Goal: Check status: Check status

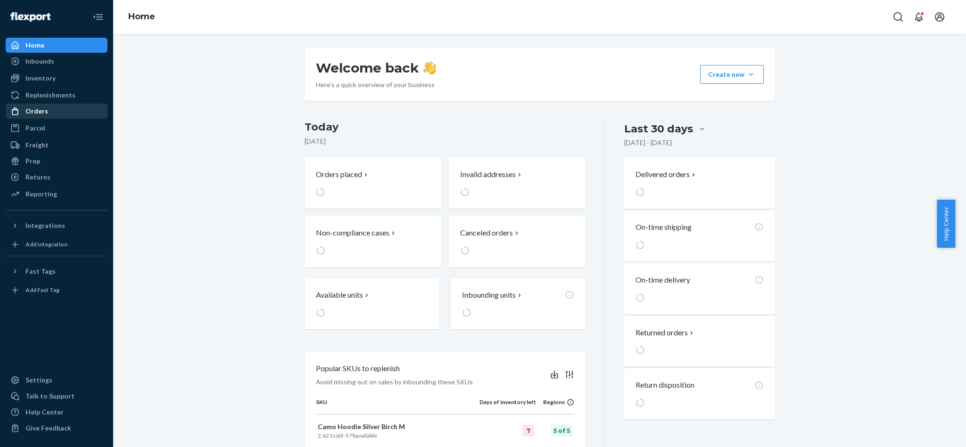
click at [44, 108] on div "Orders" at bounding box center [36, 111] width 23 height 9
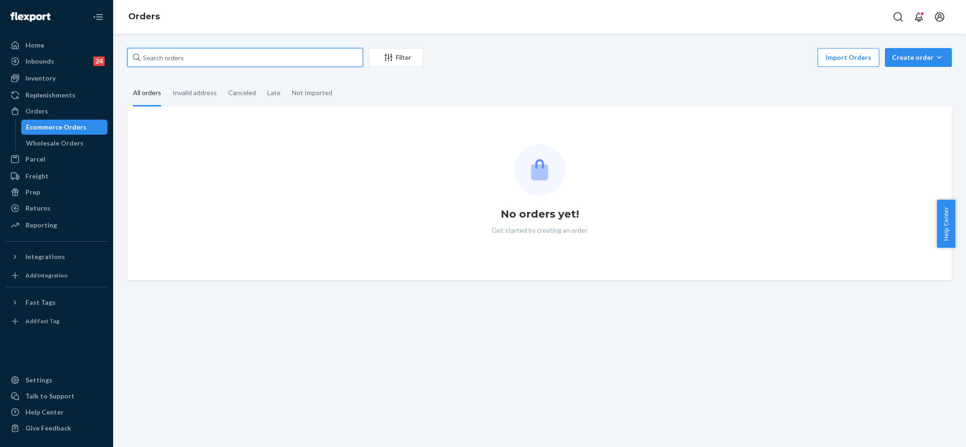
click at [259, 76] on div "Filter Import Orders Create order Ecommerce order Removal order All orders Inva…" at bounding box center [539, 164] width 839 height 232
paste input "255231003"
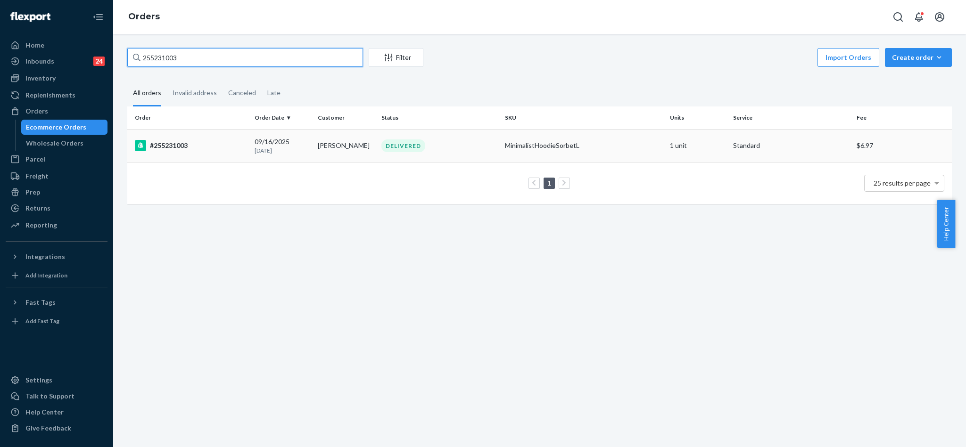
type input "255231003"
click at [174, 141] on div "#255231003" at bounding box center [191, 145] width 112 height 11
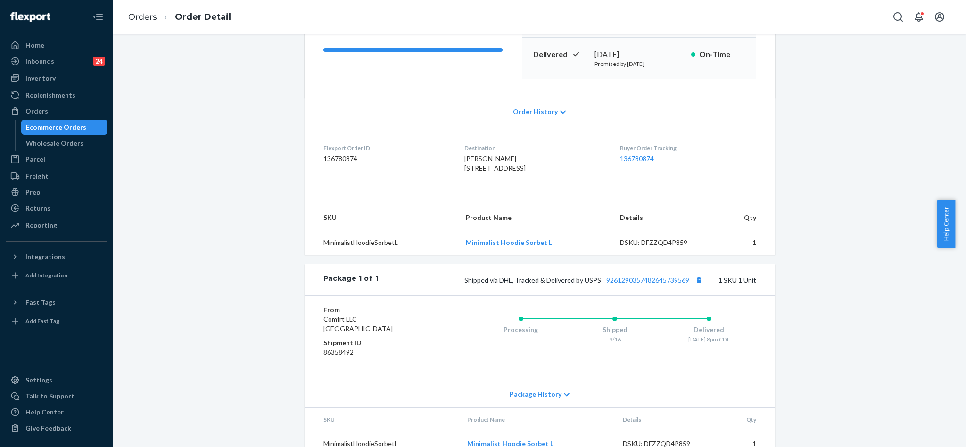
scroll to position [180, 0]
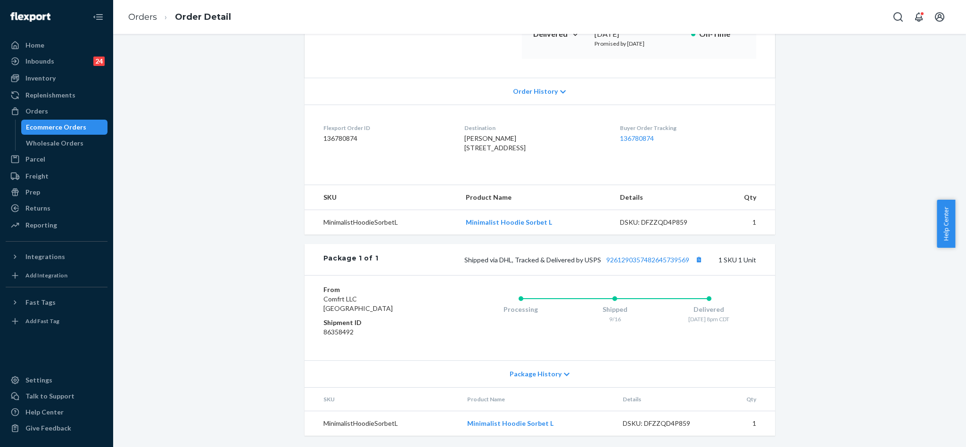
click at [664, 255] on div "Shipped via DHL, Tracked & Delivered by USPS 9261290357482645739569 1 SKU 1 Unit" at bounding box center [567, 260] width 378 height 12
click at [661, 258] on link "9261290357482645739569" at bounding box center [647, 260] width 83 height 8
click at [50, 110] on div "Orders" at bounding box center [57, 111] width 100 height 13
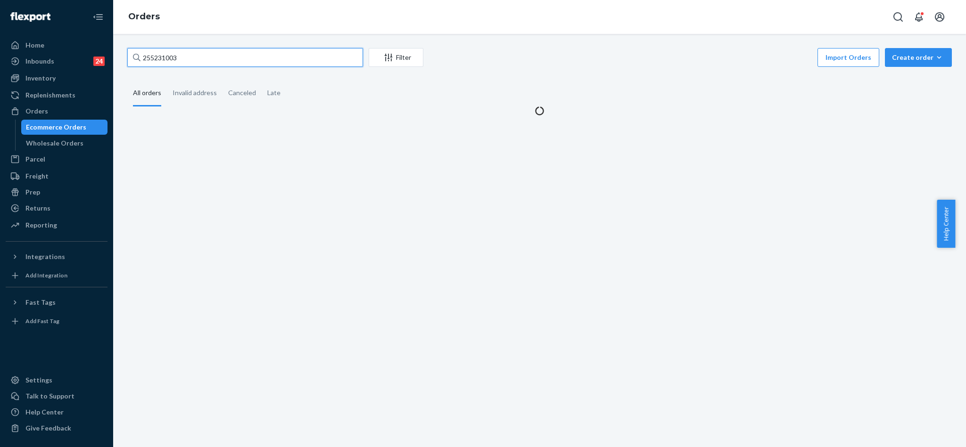
drag, startPoint x: 210, startPoint y: 58, endPoint x: 122, endPoint y: 44, distance: 89.3
click at [123, 43] on div "255231003 Filter Import Orders Create order Ecommerce order Removal order All o…" at bounding box center [539, 240] width 853 height 413
paste input "7741"
type input "255277413"
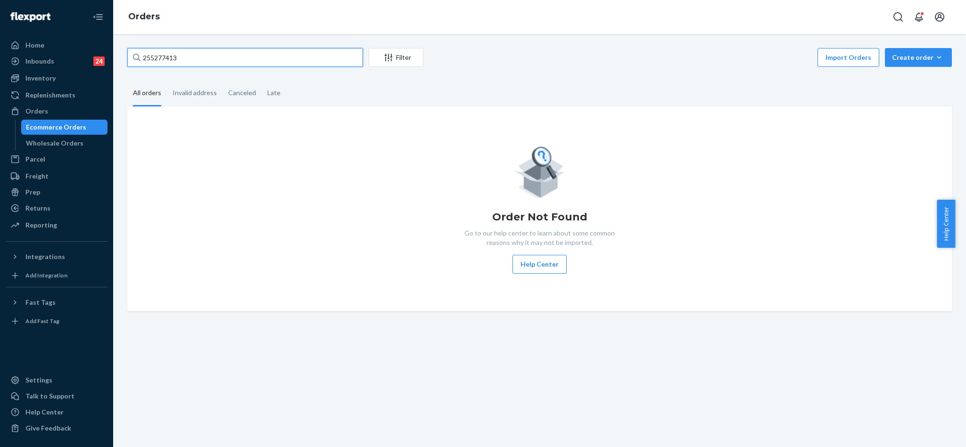
drag, startPoint x: 170, startPoint y: 50, endPoint x: 126, endPoint y: 41, distance: 44.7
click at [126, 41] on div "255277413 Filter Import Orders Create order Ecommerce order Removal order All o…" at bounding box center [539, 240] width 853 height 413
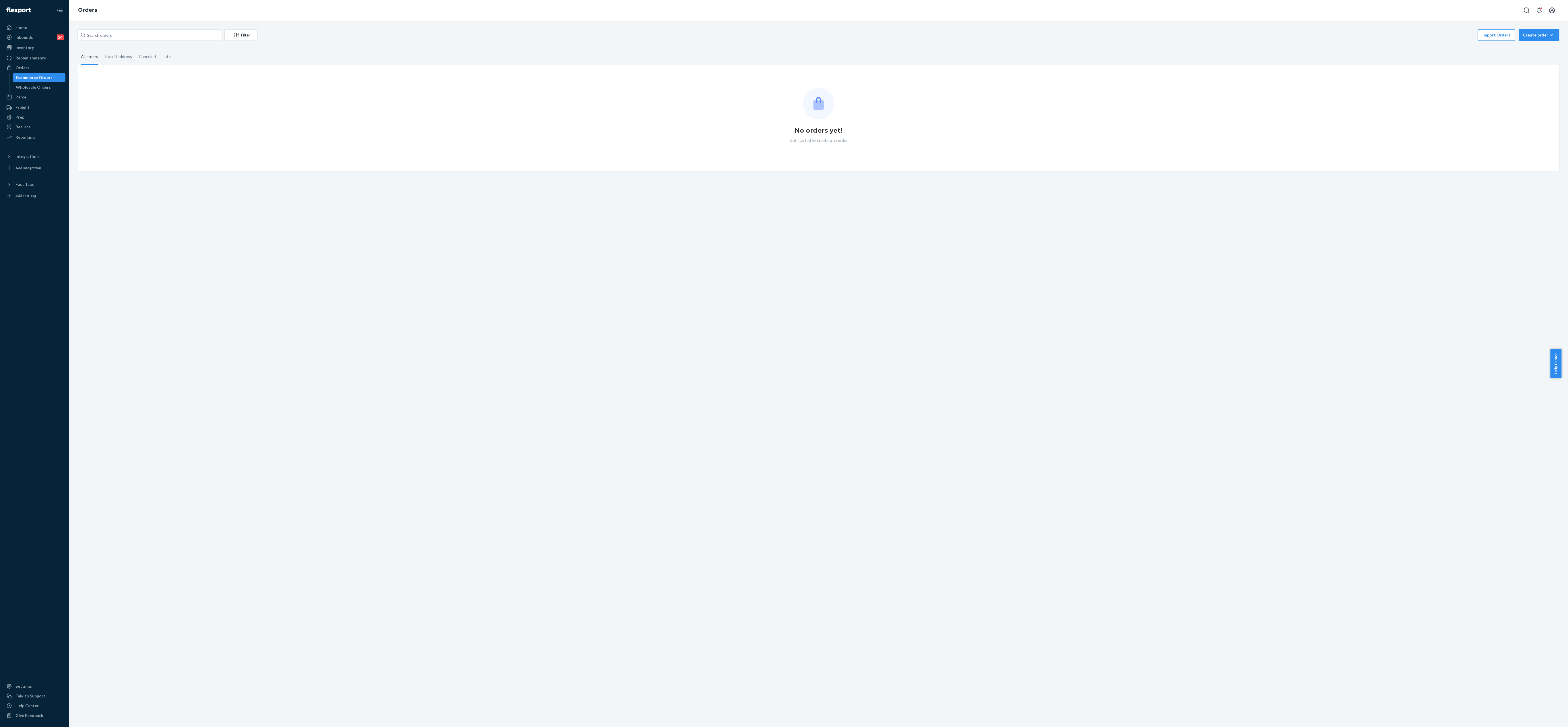
click at [581, 27] on div "Filter Import Orders Create order Ecommerce order Removal order All orders Inva…" at bounding box center [818, 374] width 1499 height 706
drag, startPoint x: 1288, startPoint y: 87, endPoint x: 1296, endPoint y: 100, distance: 15.3
click at [581, 92] on div "No orders yet! Get started by creating an order" at bounding box center [818, 118] width 1472 height 60
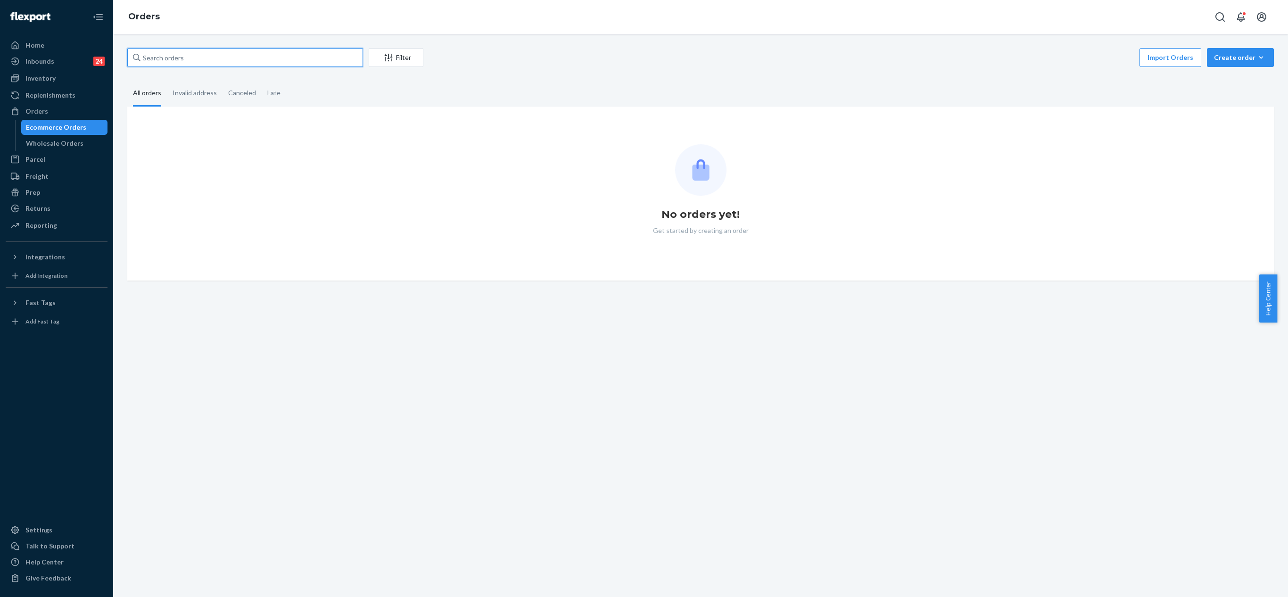
click at [296, 54] on input "text" at bounding box center [245, 57] width 236 height 19
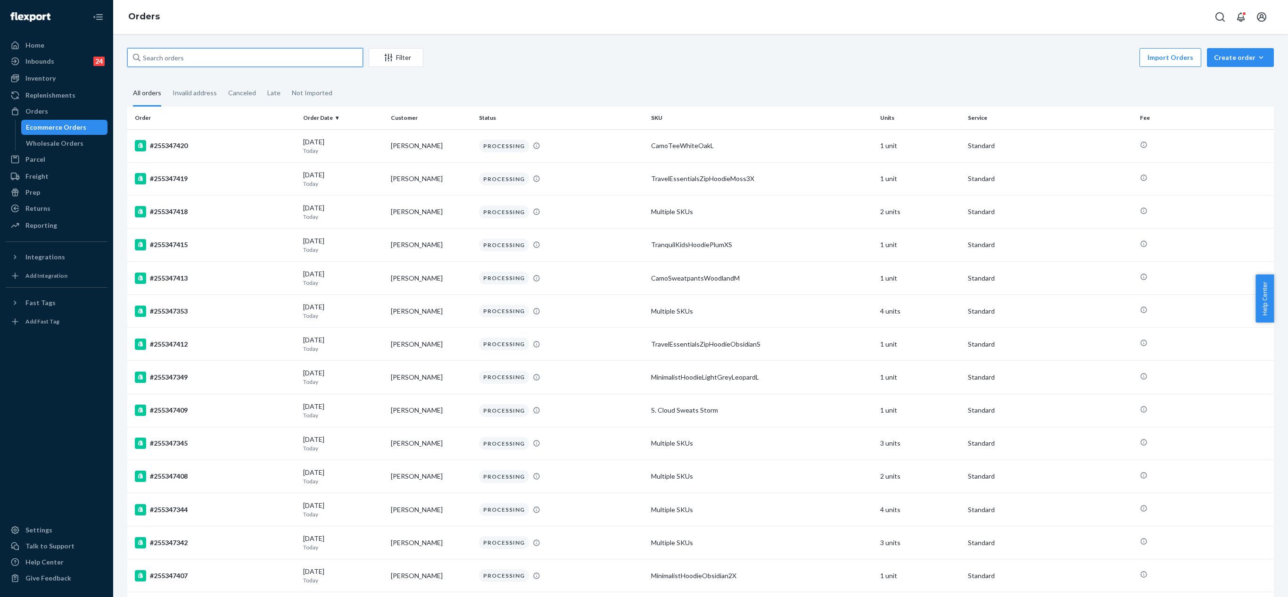
click at [222, 60] on input "text" at bounding box center [245, 57] width 236 height 19
click at [280, 53] on input "text" at bounding box center [245, 57] width 236 height 19
paste input "255277413"
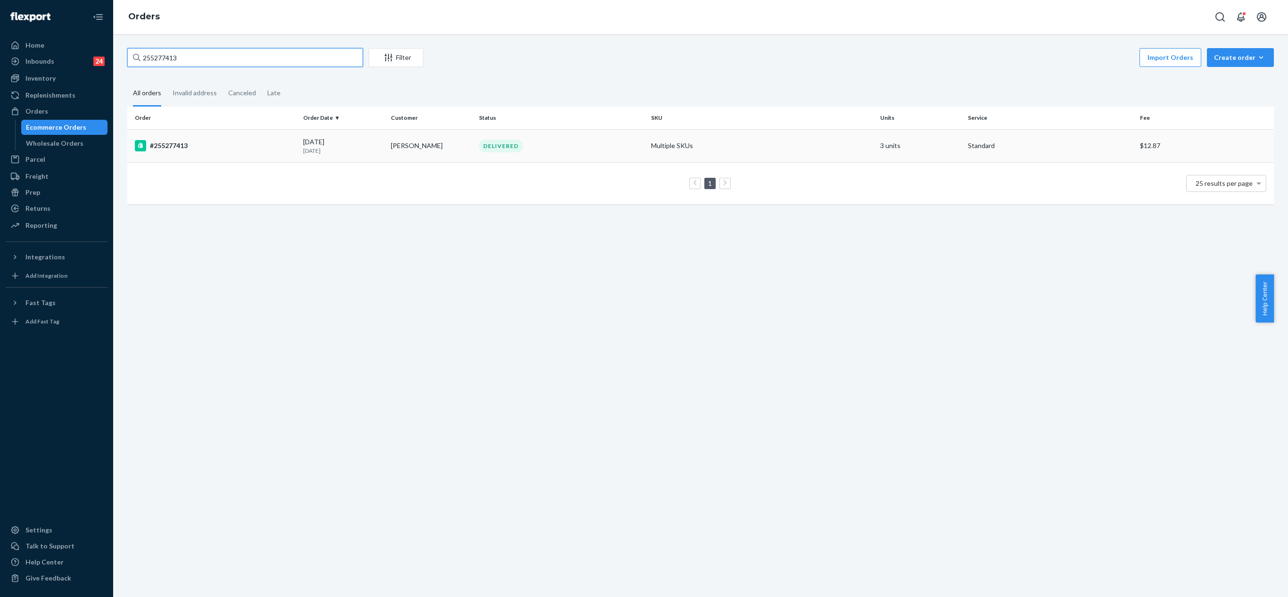
type input "255277413"
click at [180, 150] on div "#255277413" at bounding box center [215, 145] width 161 height 11
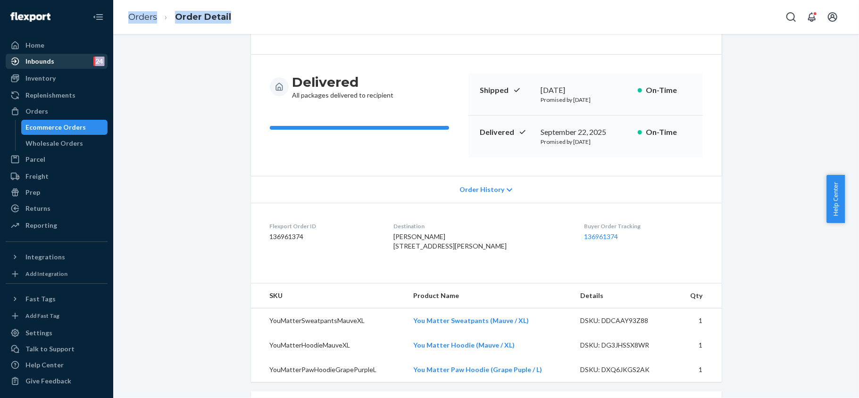
scroll to position [61, 0]
drag, startPoint x: 317, startPoint y: 32, endPoint x: 53, endPoint y: 112, distance: 275.5
click at [53, 112] on div "Home Inbounds 24 Shipping Plans Problems 24 Inventory Products Replenishments O…" at bounding box center [429, 199] width 859 height 398
click at [53, 112] on div "Orders" at bounding box center [57, 111] width 100 height 13
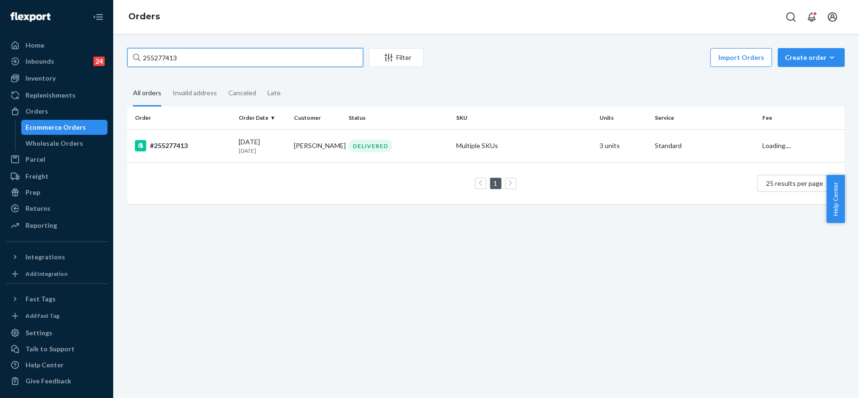
drag, startPoint x: 191, startPoint y: 61, endPoint x: 114, endPoint y: 49, distance: 78.2
click at [114, 50] on div "255277413 Filter Import Orders Create order Ecommerce order Removal order All o…" at bounding box center [485, 216] width 745 height 364
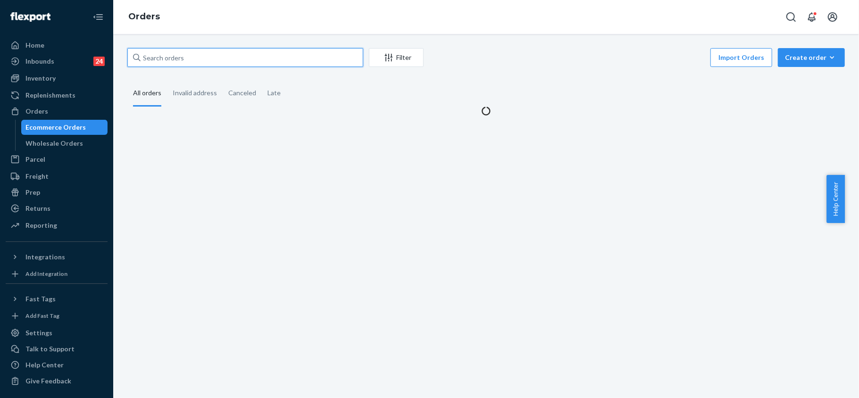
paste input "TN5U0C5MW"
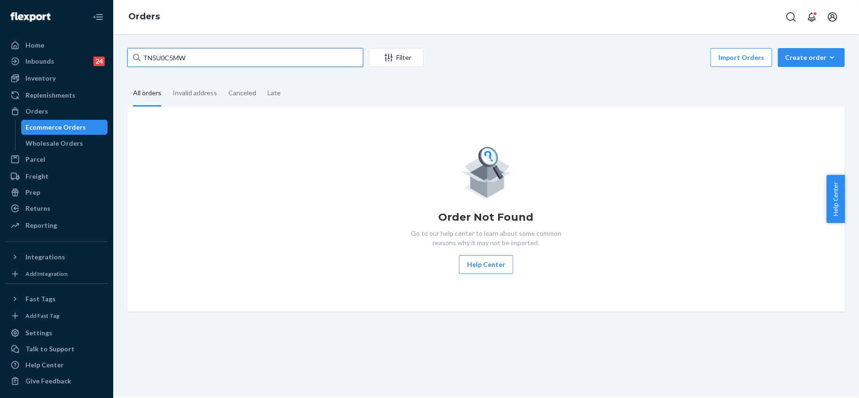
type input "TN5U0C5MW"
drag, startPoint x: 205, startPoint y: 51, endPoint x: 33, endPoint y: 12, distance: 175.9
click at [34, 12] on div "Home Inbounds 24 Shipping Plans Problems 24 Inventory Products Replenishments O…" at bounding box center [429, 199] width 859 height 398
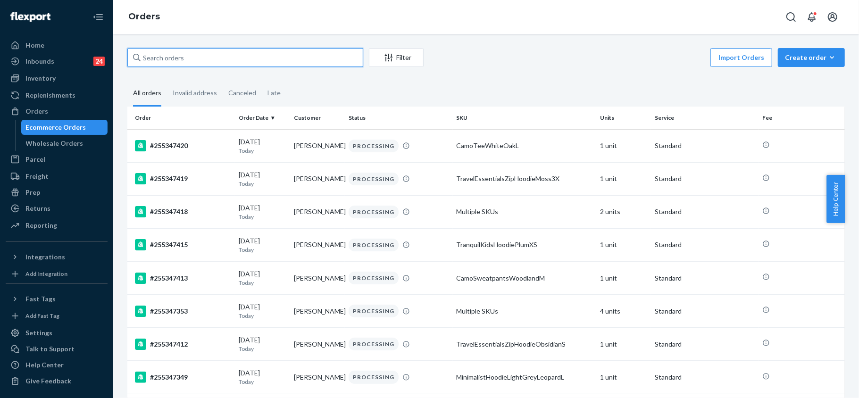
click at [206, 61] on input "text" at bounding box center [245, 57] width 236 height 19
paste input "255323177"
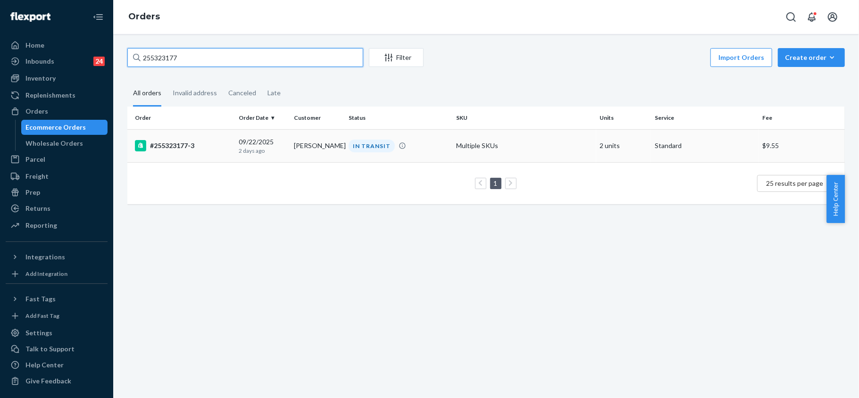
type input "255323177"
click at [176, 143] on div "#255323177-3" at bounding box center [183, 145] width 96 height 11
